Goal: Task Accomplishment & Management: Complete application form

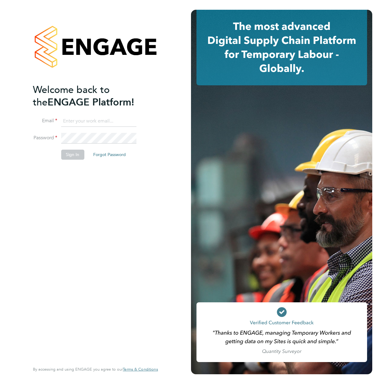
type input "colin.paton@justice.gov.uk"
click at [73, 153] on button "Sign In" at bounding box center [72, 154] width 23 height 10
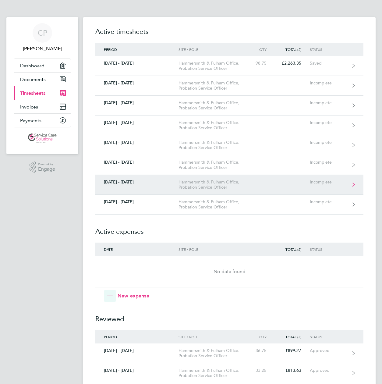
click at [203, 185] on div "Hammersmith & Fulham Office, Probation Service Officer" at bounding box center [213, 184] width 70 height 10
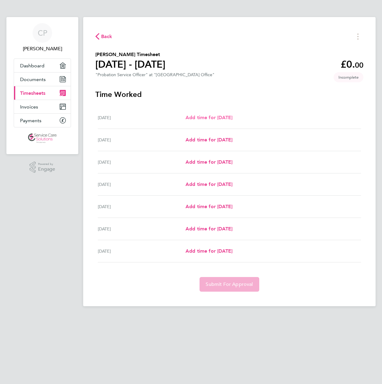
click at [219, 120] on span "Add time for [DATE]" at bounding box center [208, 117] width 47 height 6
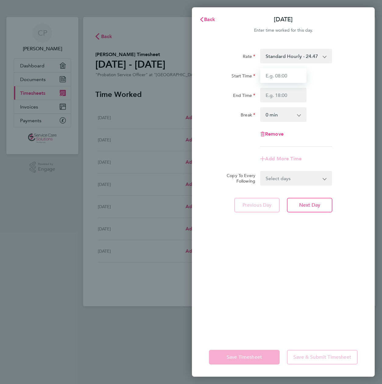
click at [295, 77] on input "Start Time" at bounding box center [283, 75] width 46 height 15
type input "08:45"
type input "16:30"
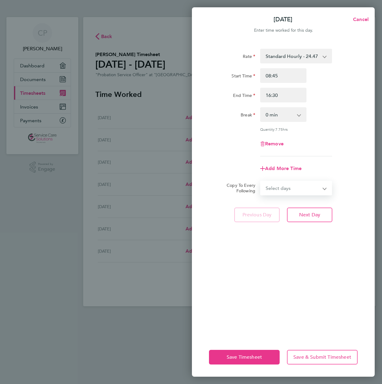
click at [281, 184] on select "Select days Day Weekday (Mon-Fri) Weekend (Sat-Sun) [DATE] [DATE] [DATE] [DATE]…" at bounding box center [293, 187] width 64 height 13
select select "WEEKDAY"
click at [261, 181] on select "Select days Day Weekday (Mon-Fri) Weekend (Sat-Sun) [DATE] [DATE] [DATE] [DATE]…" at bounding box center [293, 187] width 64 height 13
select select "[DATE]"
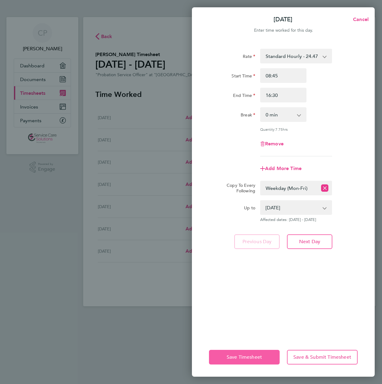
click at [239, 353] on button "Save Timesheet" at bounding box center [244, 357] width 71 height 15
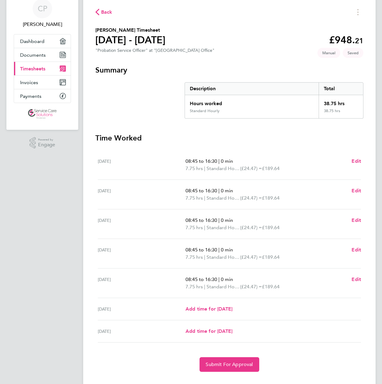
scroll to position [37, 0]
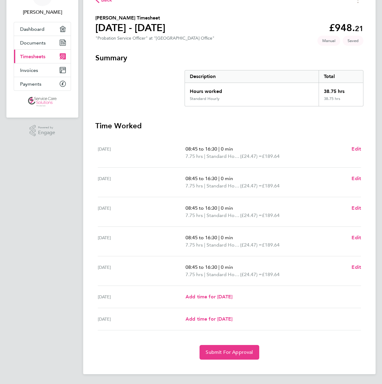
click at [188, 267] on span "08:45 to 16:30" at bounding box center [201, 267] width 32 height 6
click at [355, 266] on span "Edit" at bounding box center [355, 267] width 9 height 6
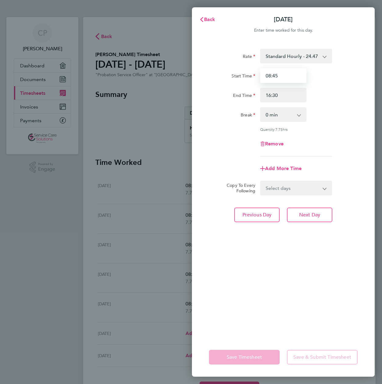
click at [268, 76] on input "08:45" at bounding box center [283, 75] width 46 height 15
click at [277, 77] on input "09:45" at bounding box center [283, 75] width 46 height 15
type input "09:00"
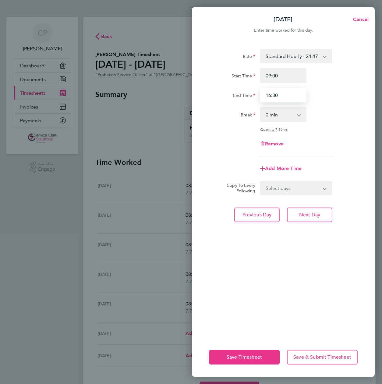
click at [278, 97] on input "16:30" at bounding box center [283, 95] width 46 height 15
type input "16:00"
click at [241, 354] on span "Save Timesheet" at bounding box center [244, 357] width 35 height 6
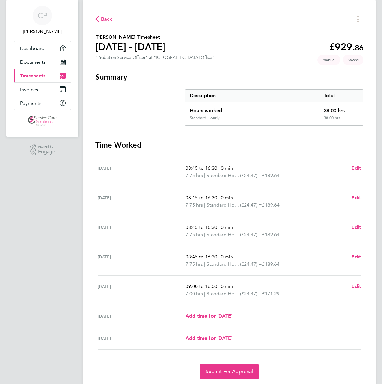
scroll to position [19, 0]
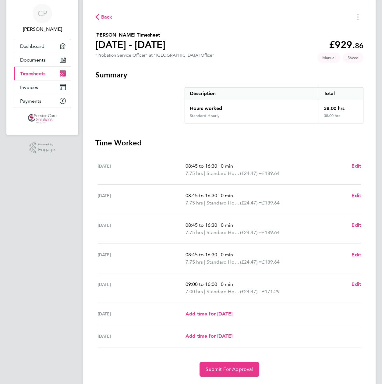
click at [188, 255] on span "08:45 to 16:30" at bounding box center [201, 254] width 32 height 6
click at [357, 254] on span "Edit" at bounding box center [355, 254] width 9 height 6
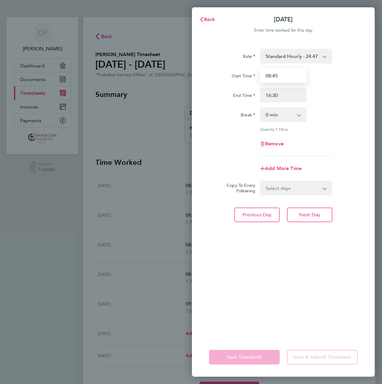
click at [269, 77] on input "08:45" at bounding box center [283, 75] width 46 height 15
click at [229, 138] on div "Remove" at bounding box center [282, 143] width 153 height 15
click at [284, 311] on div "Rate Standard Hourly - 24.47 Start Time 08:45 End Time 16:30 Break 0 min 15 min…" at bounding box center [283, 189] width 183 height 296
click at [300, 116] on app-icon-cross-button at bounding box center [301, 114] width 7 height 13
click at [298, 116] on app-icon-cross-button at bounding box center [301, 114] width 7 height 13
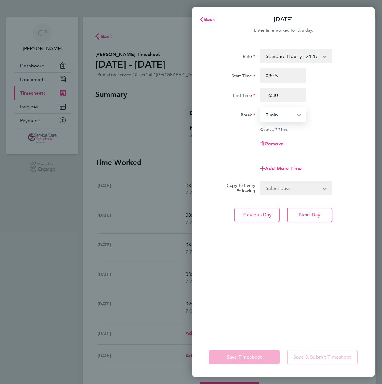
click at [298, 115] on select "0 min 15 min 30 min 45 min 60 min 75 min 90 min" at bounding box center [280, 114] width 38 height 13
select select "60"
click at [261, 108] on select "0 min 15 min 30 min 45 min 60 min 75 min 90 min" at bounding box center [280, 114] width 38 height 13
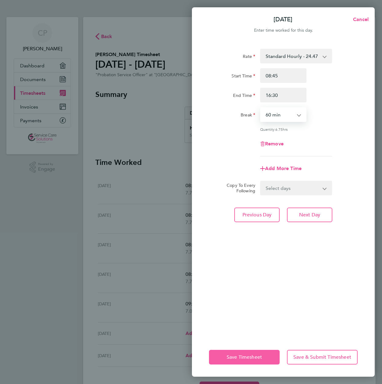
click at [244, 354] on span "Save Timesheet" at bounding box center [244, 357] width 35 height 6
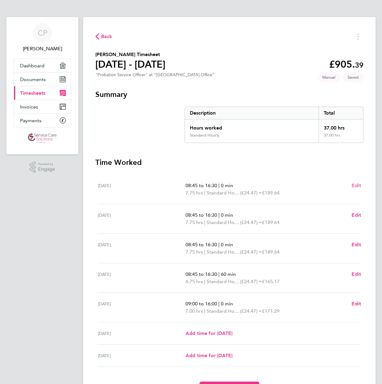
click at [358, 185] on span "Edit" at bounding box center [355, 185] width 9 height 6
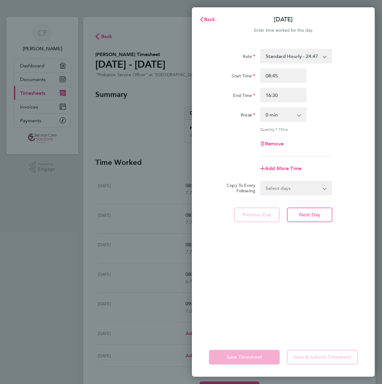
click at [302, 115] on app-icon-cross-button at bounding box center [301, 114] width 7 height 13
click at [299, 115] on app-icon-cross-button at bounding box center [301, 114] width 7 height 13
click at [299, 117] on app-icon-cross-button at bounding box center [301, 114] width 7 height 13
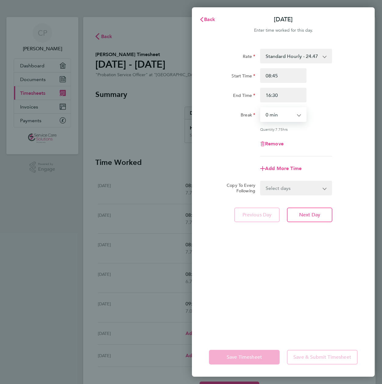
click at [280, 115] on select "0 min 15 min 30 min 45 min 60 min 75 min 90 min" at bounding box center [280, 114] width 38 height 13
select select "60"
click at [261, 108] on select "0 min 15 min 30 min 45 min 60 min 75 min 90 min" at bounding box center [280, 114] width 38 height 13
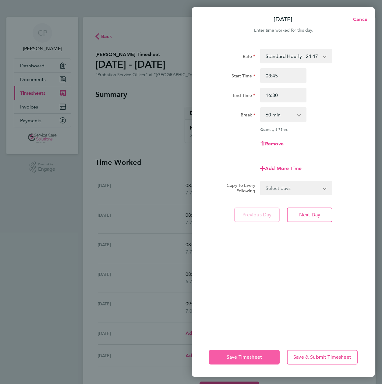
click at [249, 355] on span "Save Timesheet" at bounding box center [244, 357] width 35 height 6
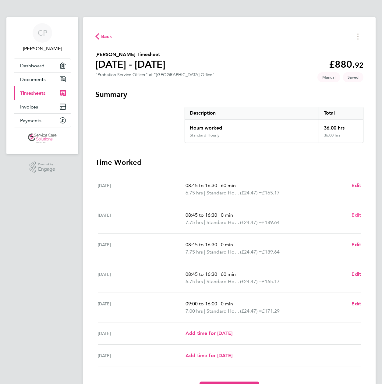
click at [355, 215] on span "Edit" at bounding box center [355, 215] width 9 height 6
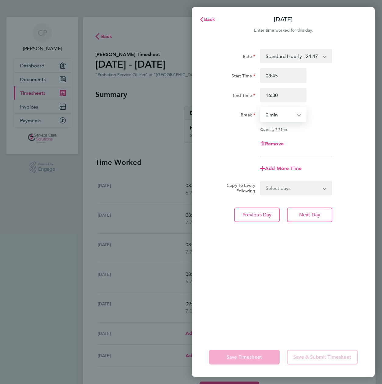
click at [272, 120] on select "0 min 15 min 30 min 45 min 60 min 75 min 90 min" at bounding box center [280, 114] width 38 height 13
select select "60"
click at [261, 108] on select "0 min 15 min 30 min 45 min 60 min 75 min 90 min" at bounding box center [280, 114] width 38 height 13
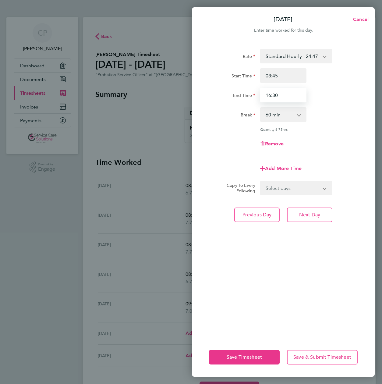
click at [268, 96] on input "16:30" at bounding box center [283, 95] width 46 height 15
click at [282, 97] on input "17:30" at bounding box center [283, 95] width 46 height 15
type input "17:00"
click at [237, 356] on span "Save Timesheet" at bounding box center [244, 357] width 35 height 6
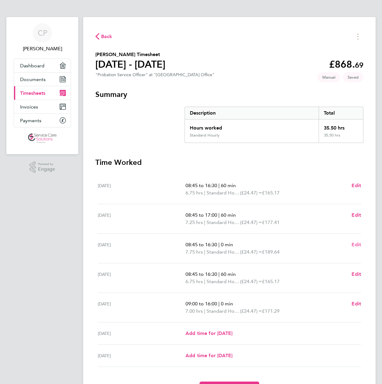
click at [357, 244] on span "Edit" at bounding box center [355, 244] width 9 height 6
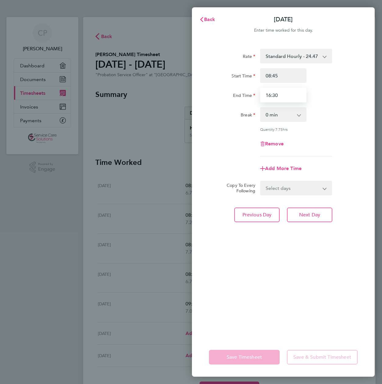
click at [280, 96] on input "16:30" at bounding box center [283, 95] width 46 height 15
click at [269, 96] on input "16:30" at bounding box center [283, 95] width 46 height 15
type input "17:30"
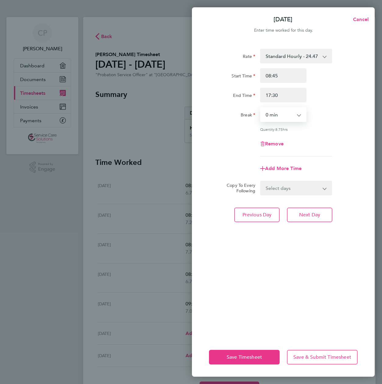
click at [278, 114] on select "0 min 15 min 30 min 45 min 60 min 75 min 90 min" at bounding box center [280, 114] width 38 height 13
select select "60"
click at [261, 108] on select "0 min 15 min 30 min 45 min 60 min 75 min 90 min" at bounding box center [280, 114] width 38 height 13
click at [239, 353] on button "Save Timesheet" at bounding box center [244, 357] width 71 height 15
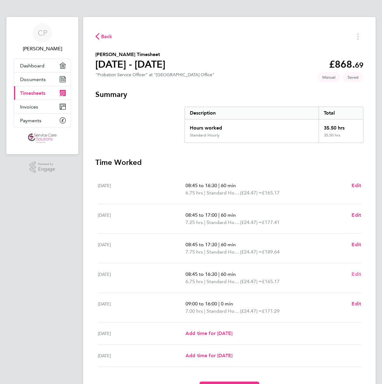
click at [357, 273] on span "Edit" at bounding box center [355, 274] width 9 height 6
select select "60"
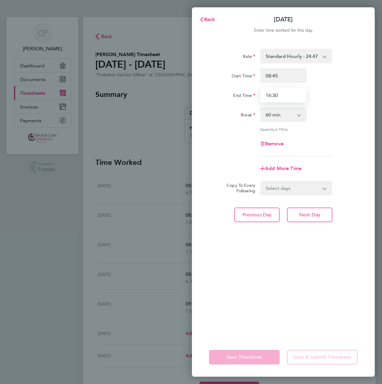
click at [268, 96] on input "16:30" at bounding box center [283, 95] width 46 height 15
click at [275, 95] on input "17:30" at bounding box center [283, 95] width 46 height 15
type input "17:00"
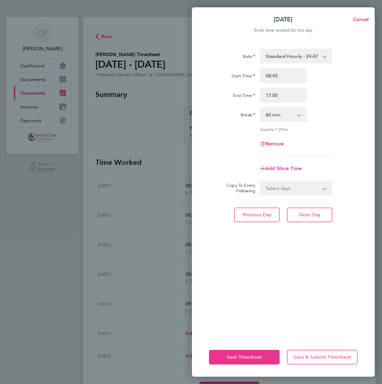
click at [239, 354] on app-form-button "Save Timesheet" at bounding box center [246, 357] width 74 height 15
click at [241, 355] on span "Save Timesheet" at bounding box center [244, 357] width 35 height 6
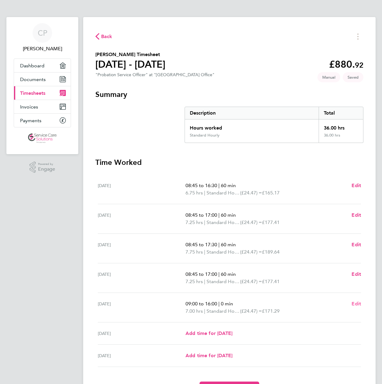
click at [353, 303] on span "Edit" at bounding box center [355, 303] width 9 height 6
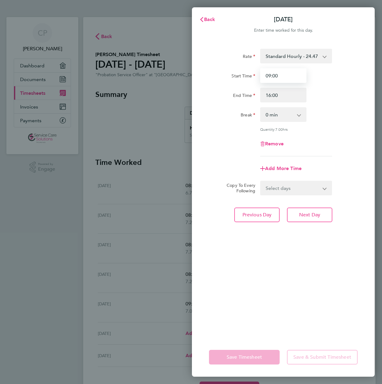
click at [269, 75] on input "09:00" at bounding box center [283, 75] width 46 height 15
click at [290, 79] on input "08:00" at bounding box center [283, 75] width 46 height 15
type input "08:45"
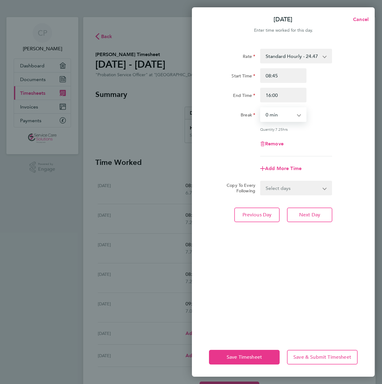
click at [281, 116] on select "0 min 15 min 30 min 45 min 60 min 75 min 90 min" at bounding box center [280, 114] width 38 height 13
select select "60"
click at [261, 108] on select "0 min 15 min 30 min 45 min 60 min 75 min 90 min" at bounding box center [280, 114] width 38 height 13
click at [243, 356] on span "Save Timesheet" at bounding box center [244, 357] width 35 height 6
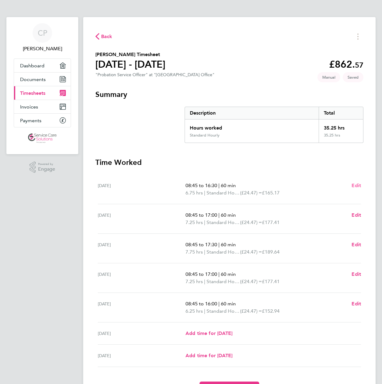
click at [356, 184] on span "Edit" at bounding box center [355, 185] width 9 height 6
select select "60"
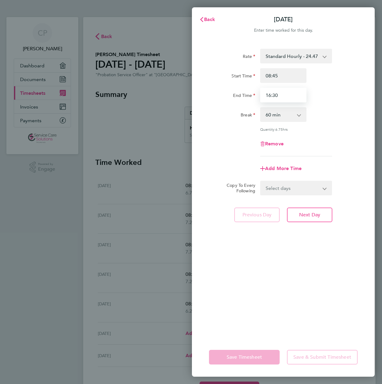
click at [269, 96] on input "16:30" at bounding box center [283, 95] width 46 height 15
click at [278, 96] on input "17:30" at bounding box center [283, 95] width 46 height 15
type input "17:00"
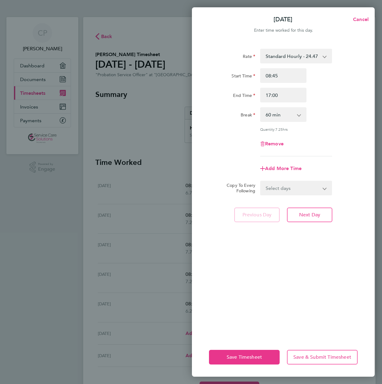
click at [227, 312] on div "Rate Standard Hourly - 24.47 Start Time 08:45 End Time 17:00 Break 0 min 15 min…" at bounding box center [283, 189] width 183 height 296
click at [236, 355] on span "Save Timesheet" at bounding box center [244, 357] width 35 height 6
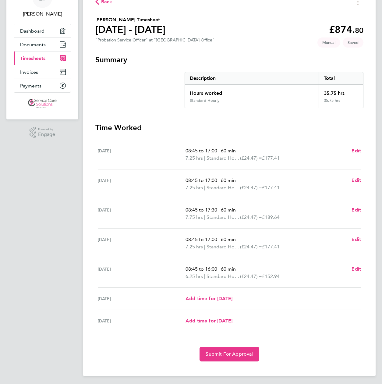
scroll to position [37, 0]
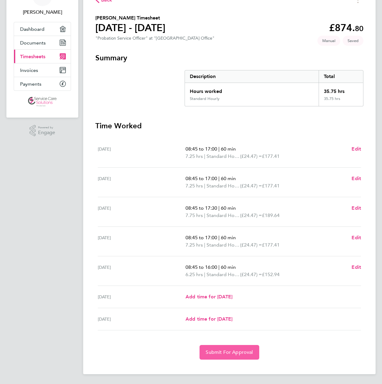
click at [225, 352] on span "Submit For Approval" at bounding box center [228, 352] width 47 height 6
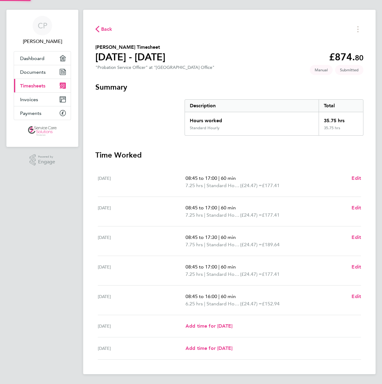
scroll to position [7, 0]
